Goal: Task Accomplishment & Management: Manage account settings

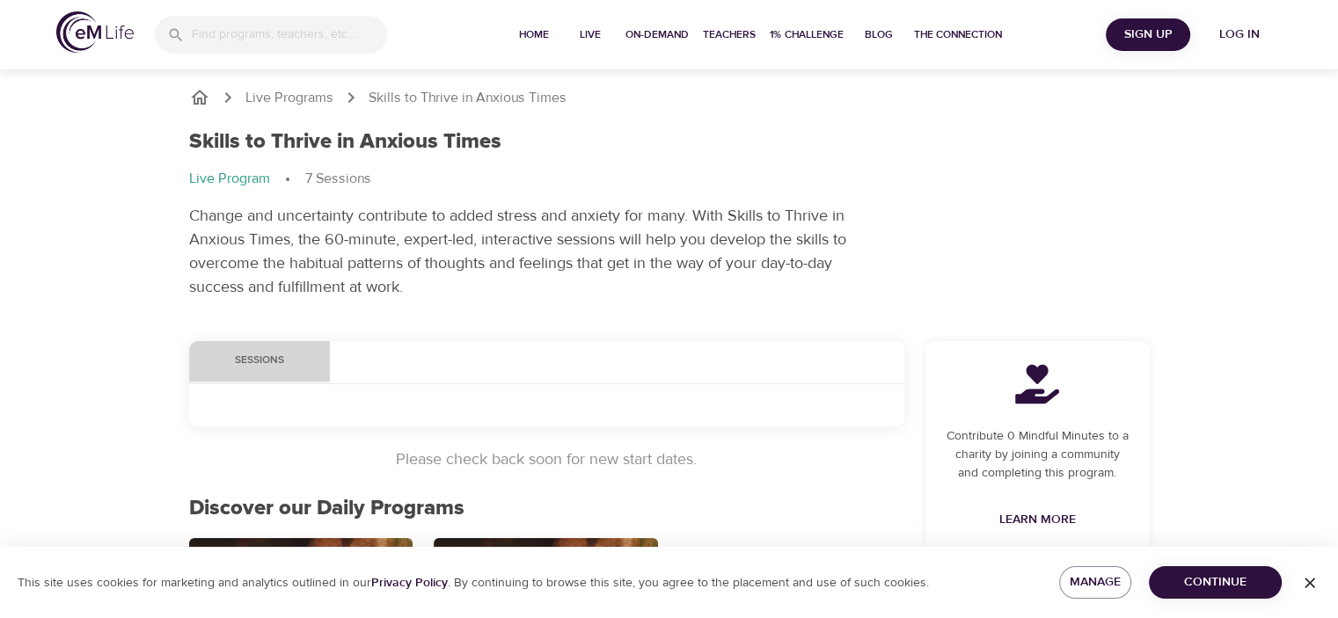
click at [264, 362] on span "Sessions" at bounding box center [260, 361] width 120 height 18
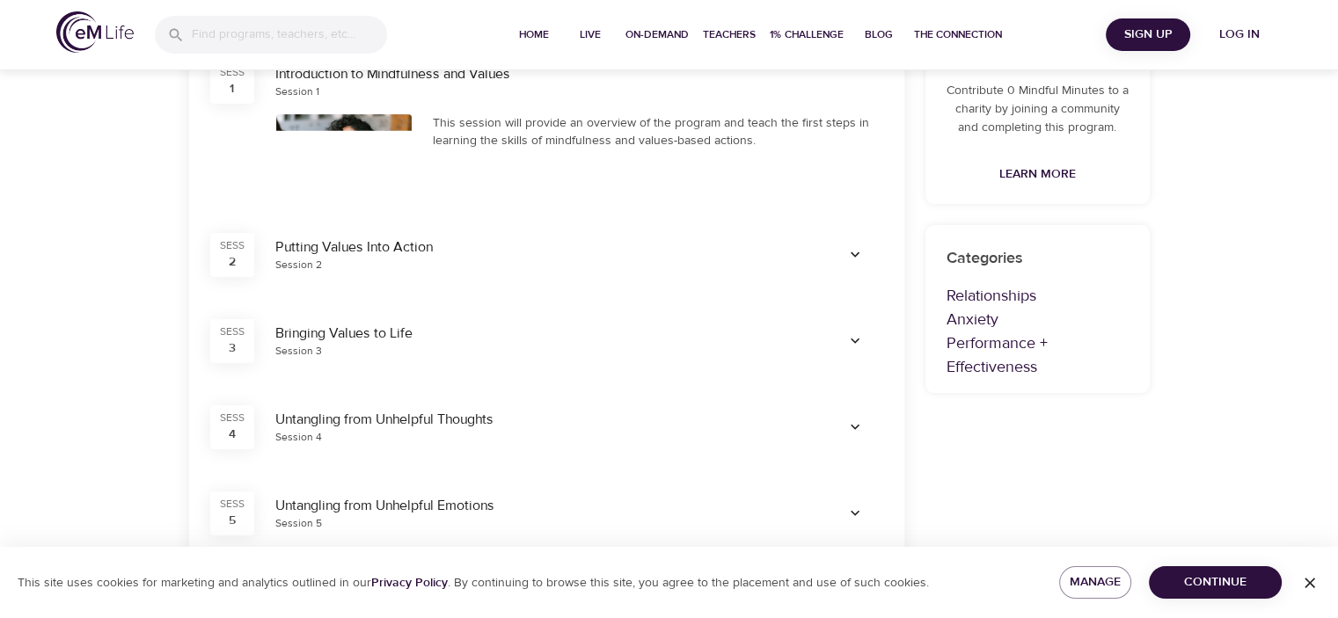
scroll to position [264, 0]
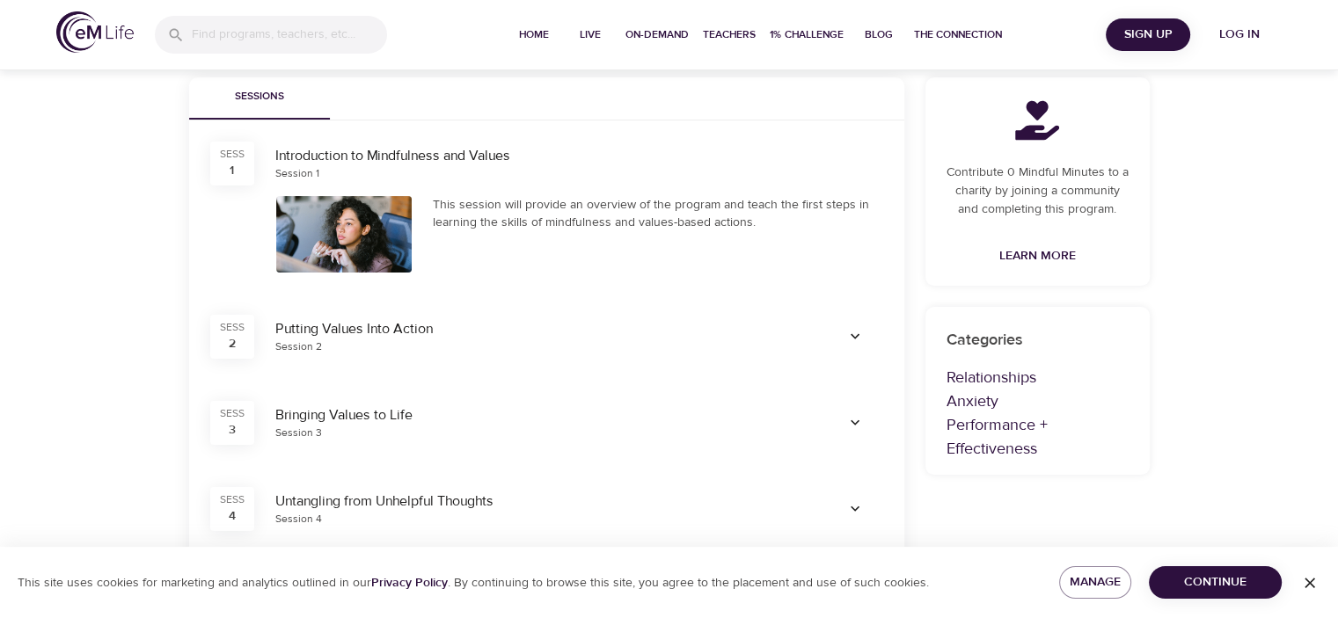
click at [338, 242] on div at bounding box center [344, 234] width 136 height 77
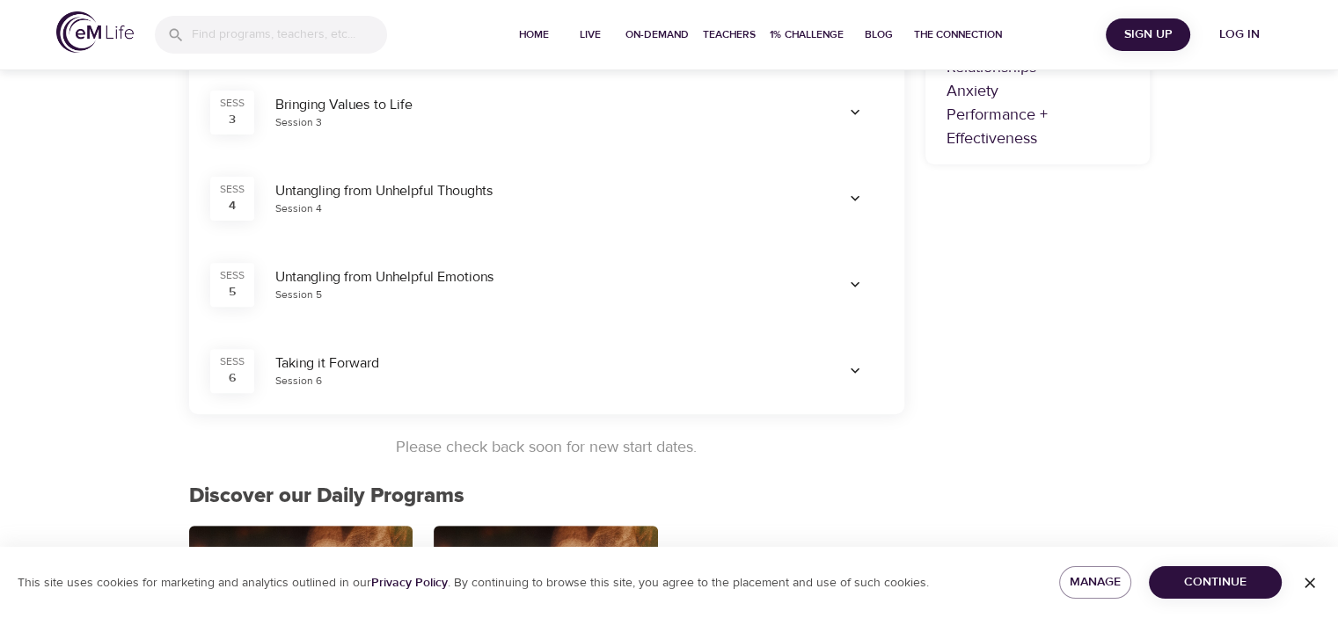
scroll to position [616, 0]
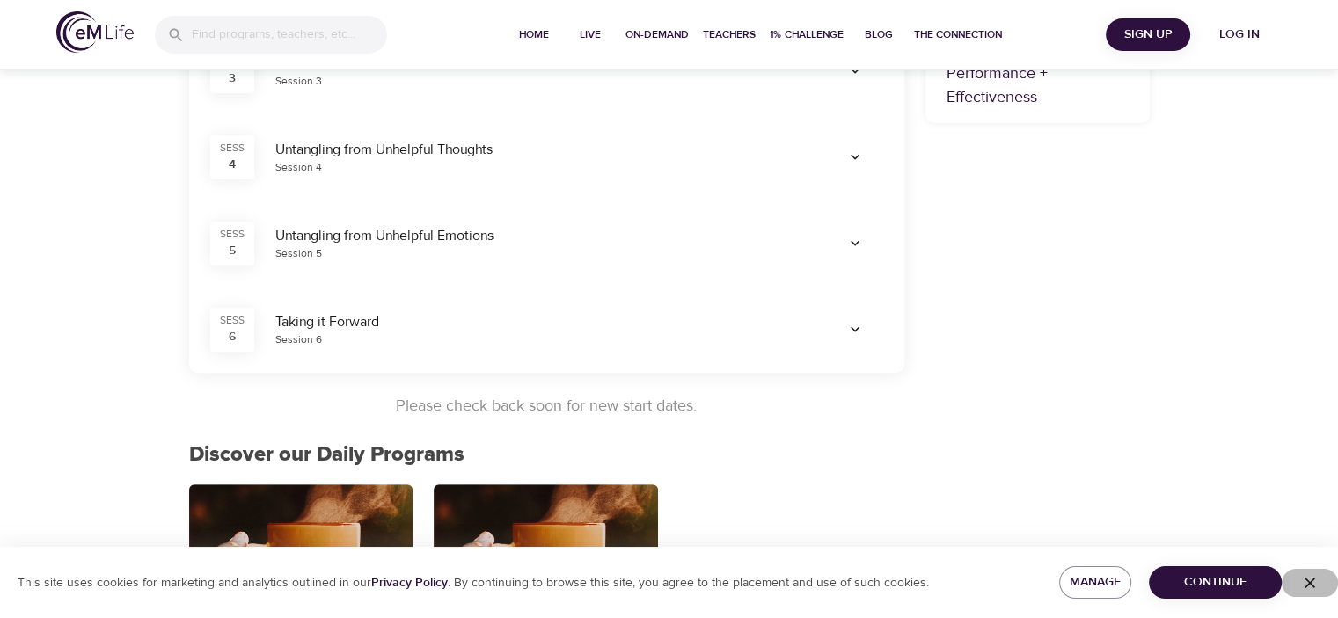
click at [1305, 582] on icon "button" at bounding box center [1310, 583] width 18 height 18
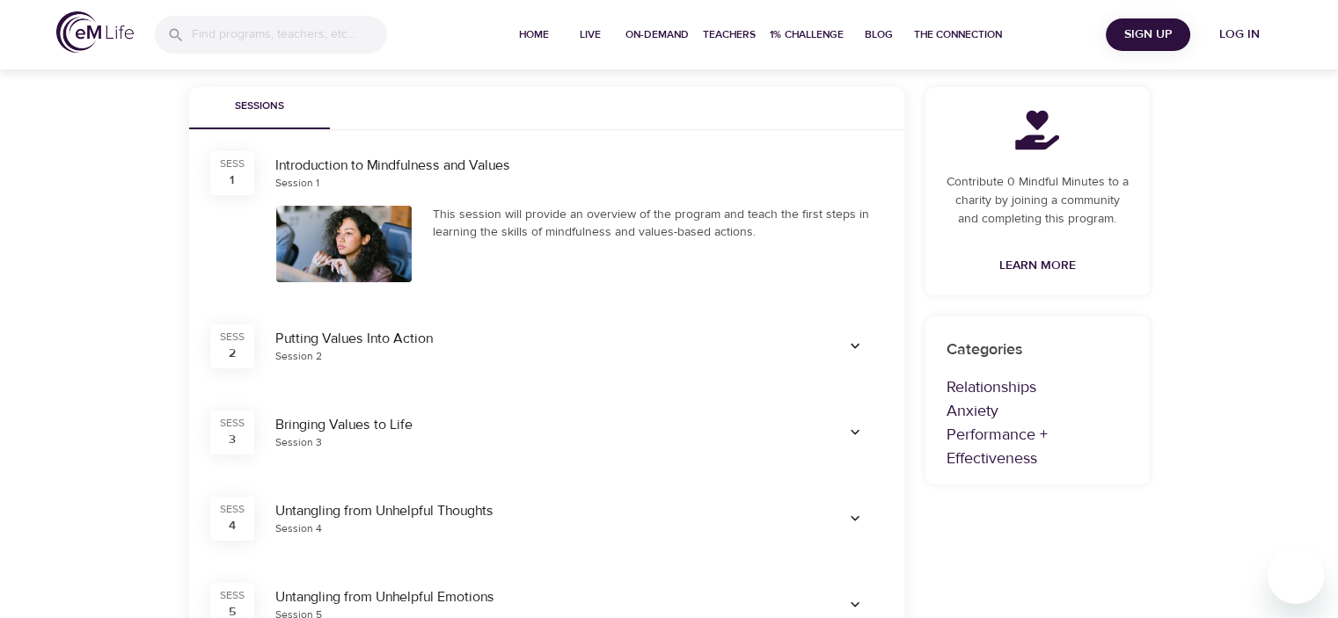
scroll to position [251, 0]
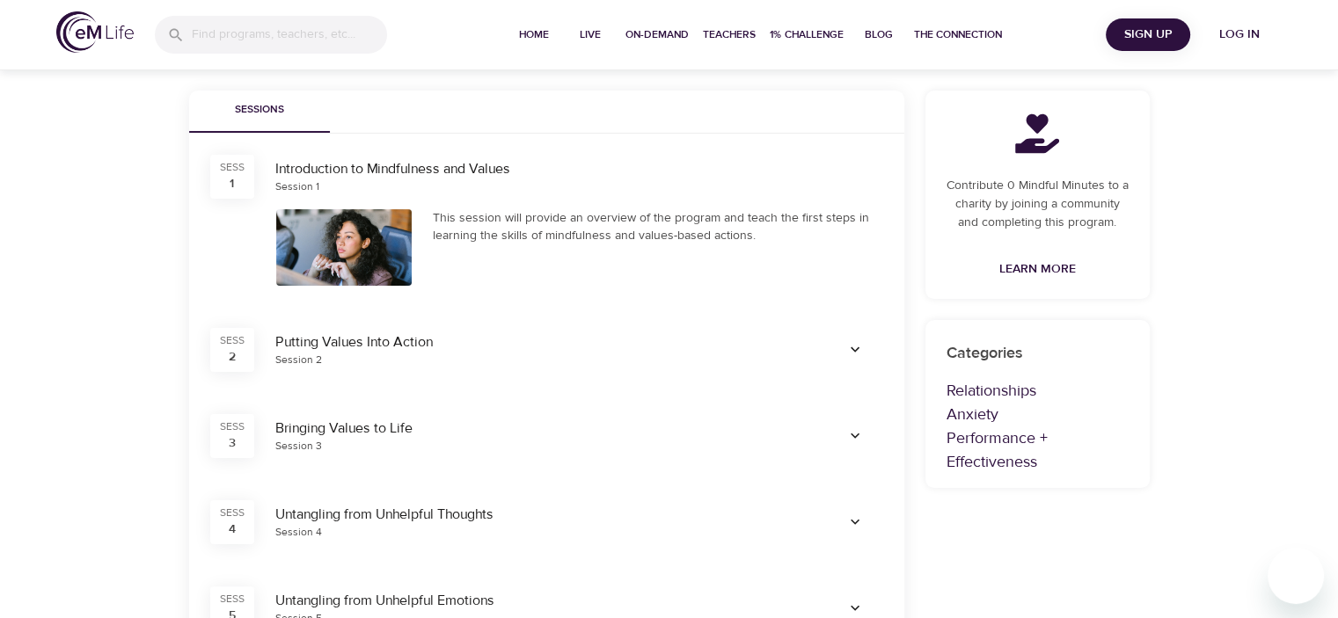
click at [351, 262] on div at bounding box center [344, 247] width 136 height 77
click at [345, 160] on div "Introduction to Mindfulness and Values" at bounding box center [579, 169] width 608 height 20
click at [220, 175] on div "SESS 1" at bounding box center [232, 177] width 44 height 44
click at [542, 221] on div "This session will provide an overview of the program and teach the first steps …" at bounding box center [658, 226] width 450 height 35
click at [853, 353] on icon "button" at bounding box center [855, 350] width 18 height 18
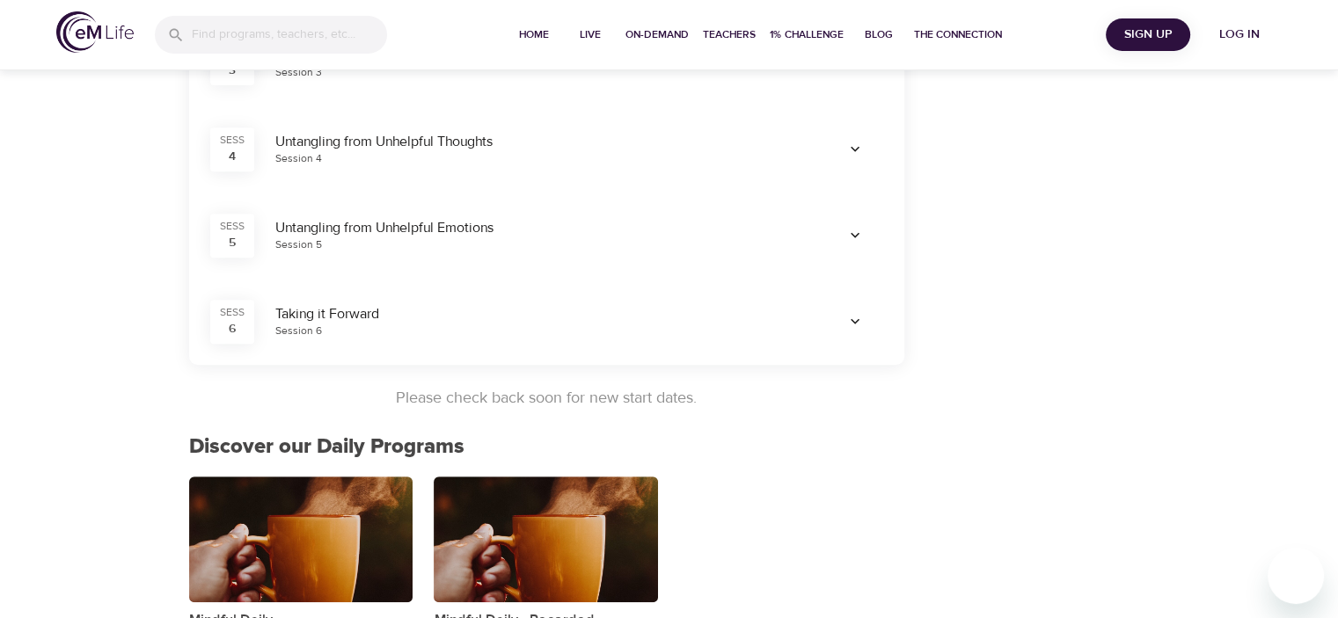
scroll to position [778, 0]
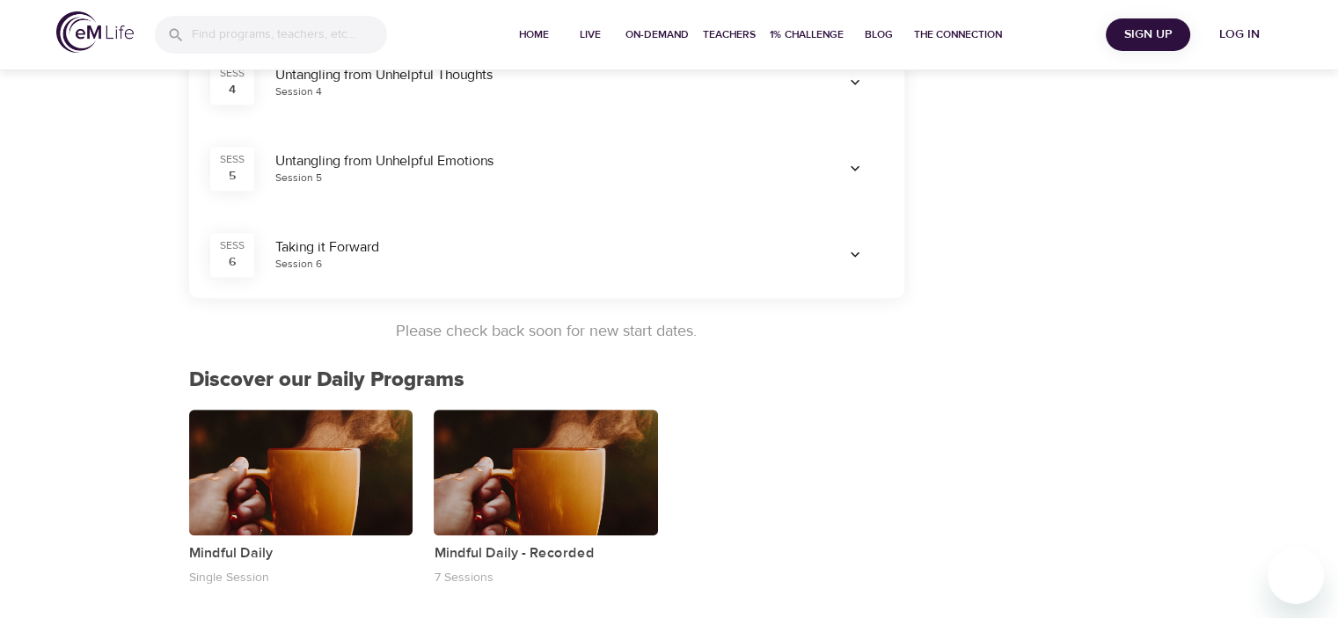
click at [508, 447] on div "button" at bounding box center [546, 473] width 224 height 126
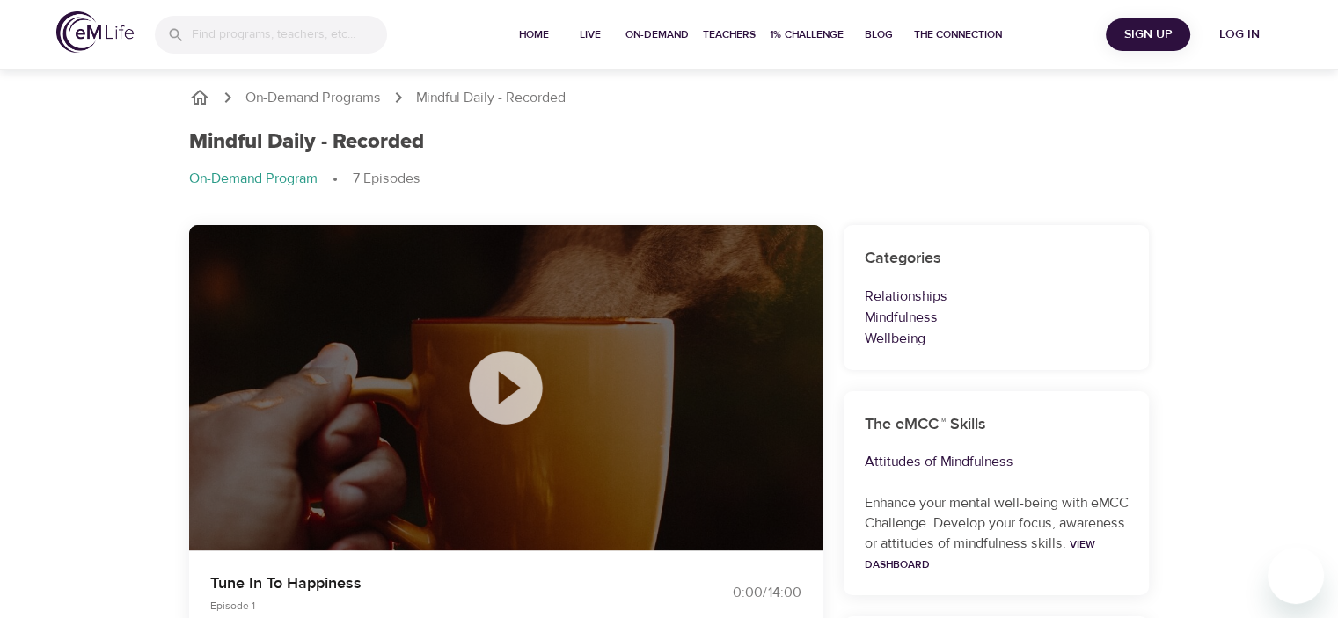
click at [518, 393] on icon at bounding box center [505, 387] width 73 height 73
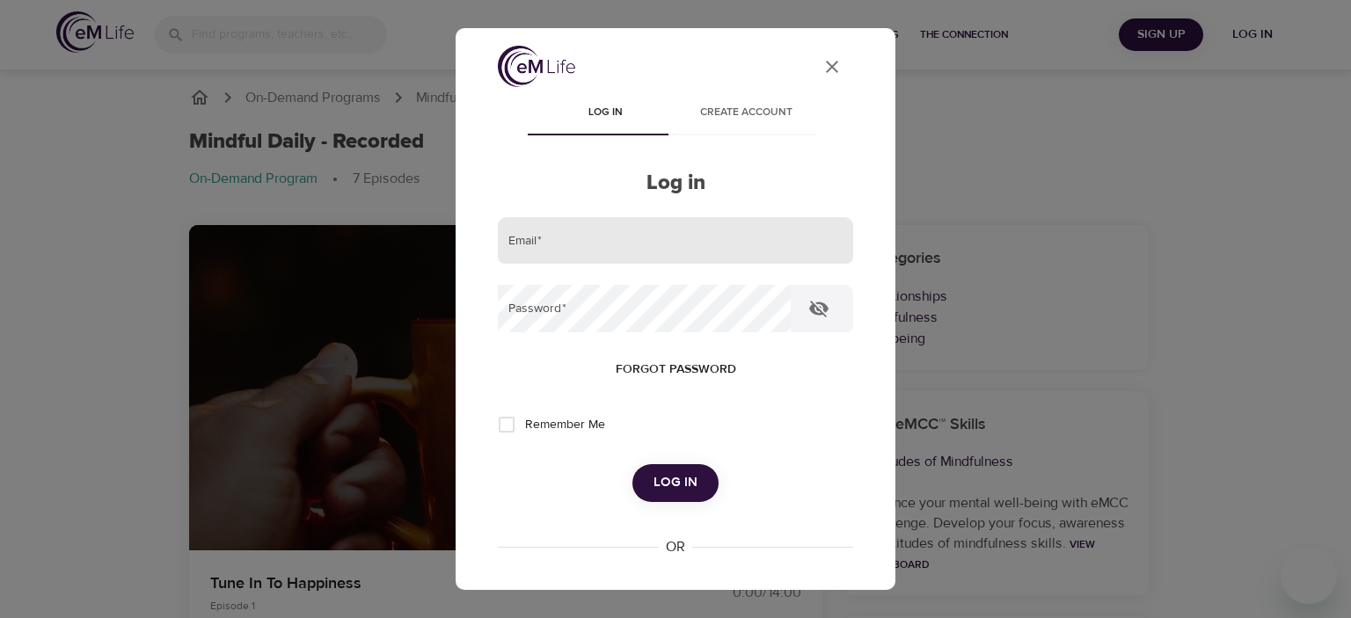
click at [563, 231] on input "email" at bounding box center [675, 240] width 355 height 47
click at [853, 240] on div at bounding box center [853, 240] width 0 height 0
type input "tagaines"
drag, startPoint x: 559, startPoint y: 251, endPoint x: 485, endPoint y: 245, distance: 75.0
click at [485, 245] on div "User Profile Log in Create account Log in Email   * tagaines Password   * Forgo…" at bounding box center [676, 424] width 398 height 756
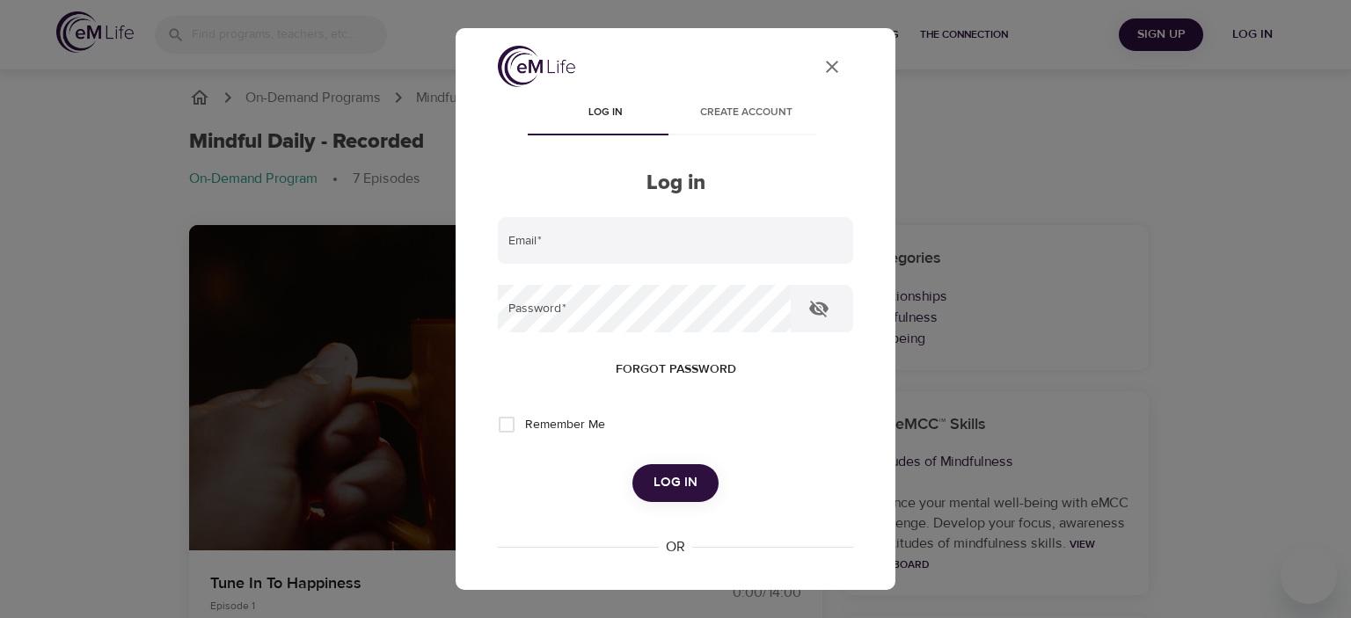
click at [156, 259] on div "User Profile Log in Create account Log in Email   * Password   * Forgot passwor…" at bounding box center [675, 309] width 1351 height 618
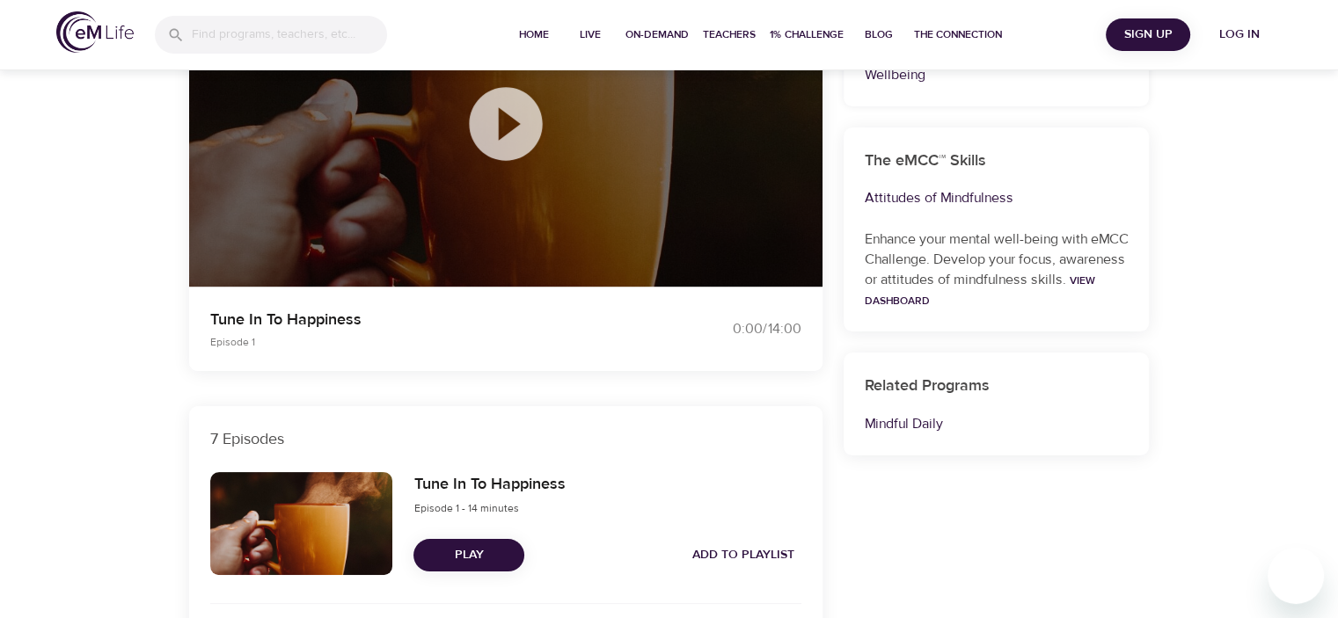
scroll to position [176, 0]
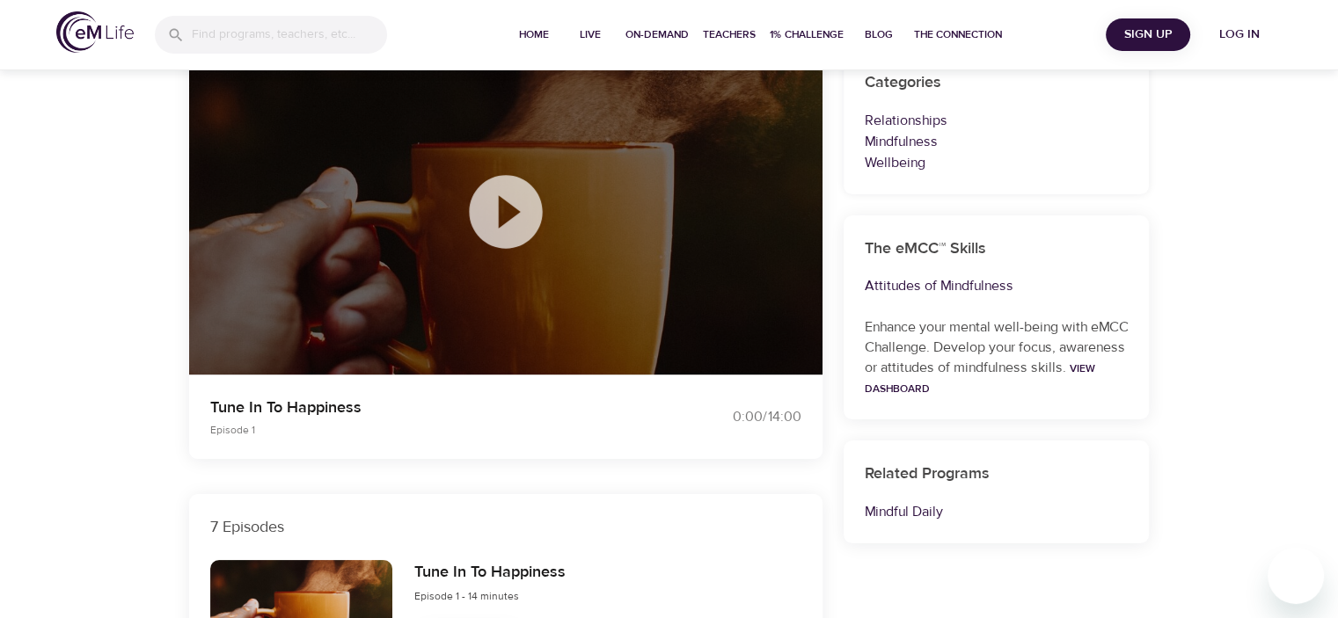
click at [509, 214] on icon at bounding box center [506, 212] width 88 height 88
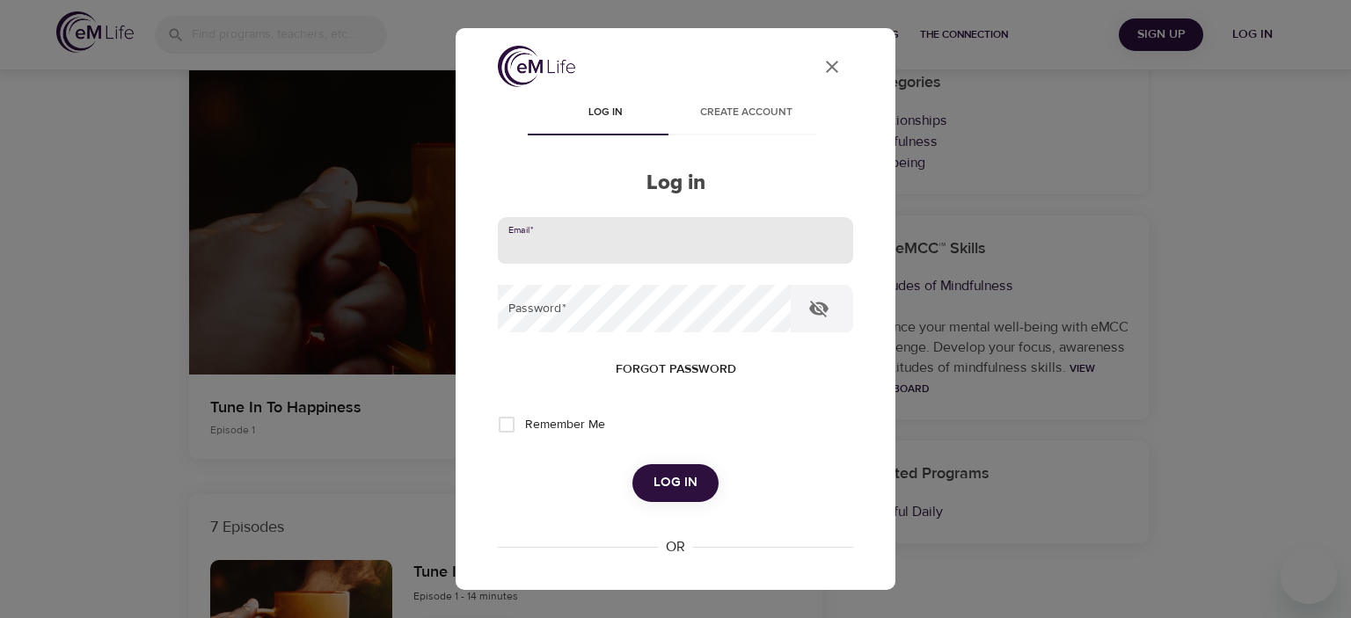
click at [546, 247] on input "email" at bounding box center [675, 240] width 355 height 47
click at [584, 233] on input "email" at bounding box center [675, 240] width 355 height 47
type input "[EMAIL_ADDRESS][DOMAIN_NAME]"
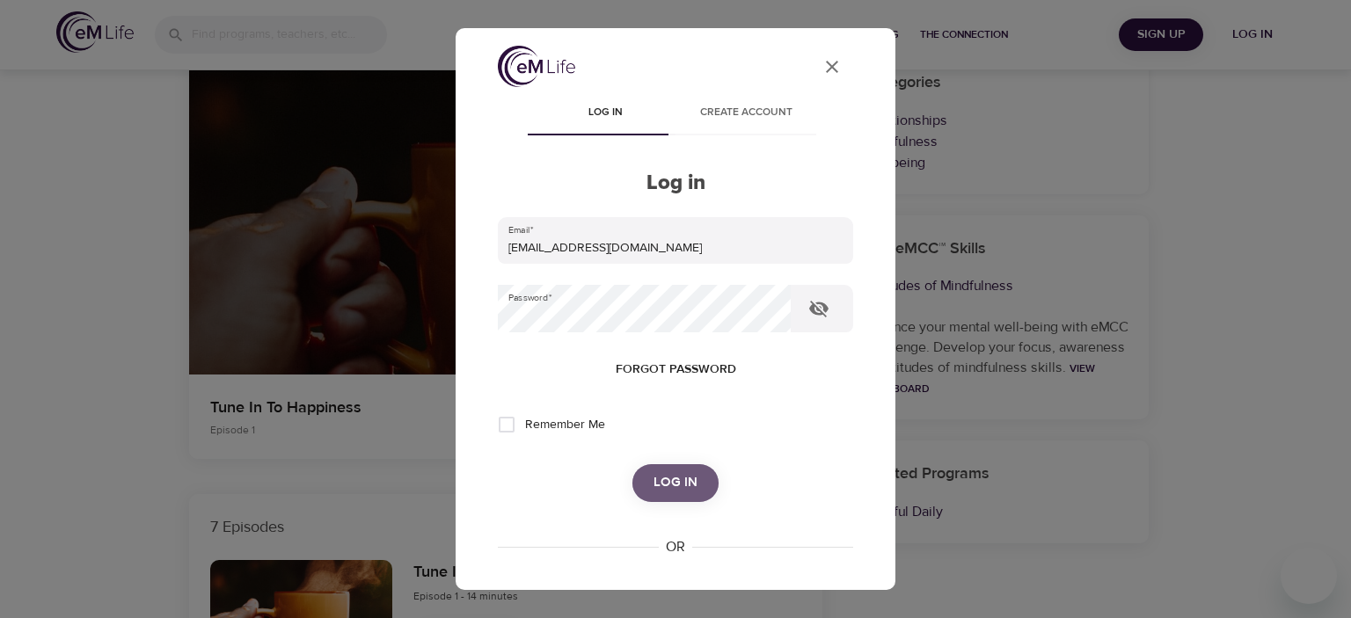
click at [661, 474] on span "Log in" at bounding box center [676, 482] width 44 height 23
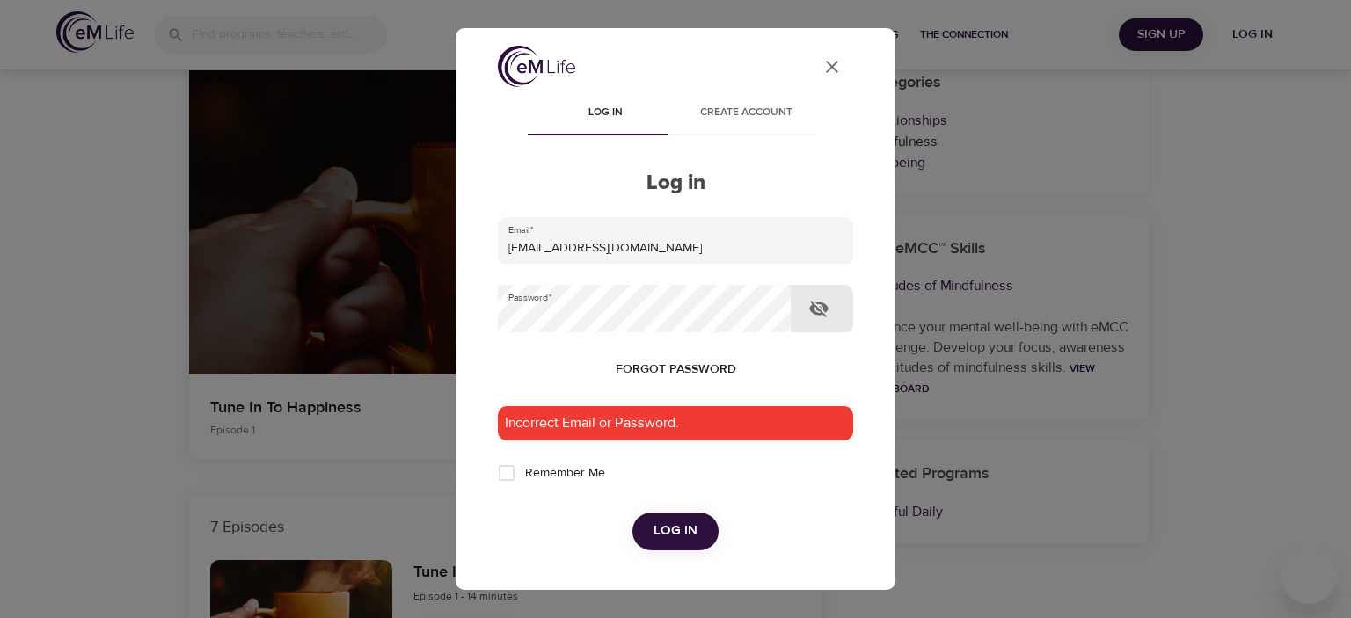
click at [823, 313] on icon "button" at bounding box center [818, 309] width 19 height 17
click at [674, 527] on span "Log in" at bounding box center [676, 531] width 44 height 23
click at [828, 64] on button "User Profile" at bounding box center [832, 67] width 42 height 42
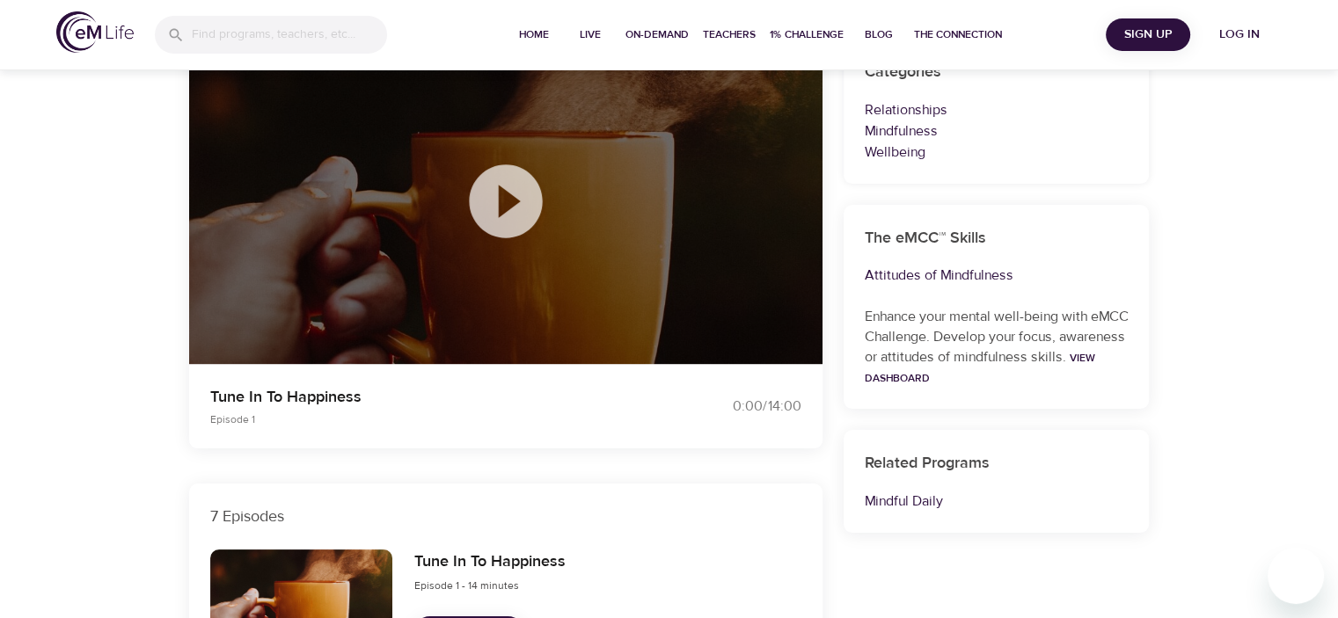
scroll to position [0, 0]
